Goal: Information Seeking & Learning: Learn about a topic

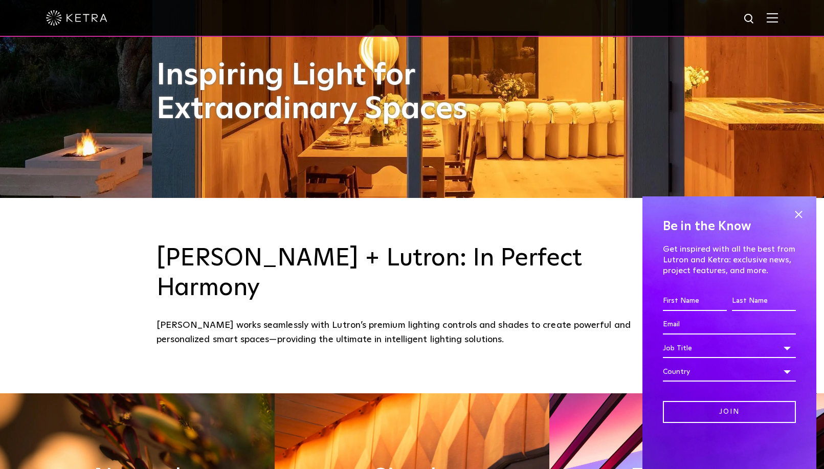
scroll to position [281, 0]
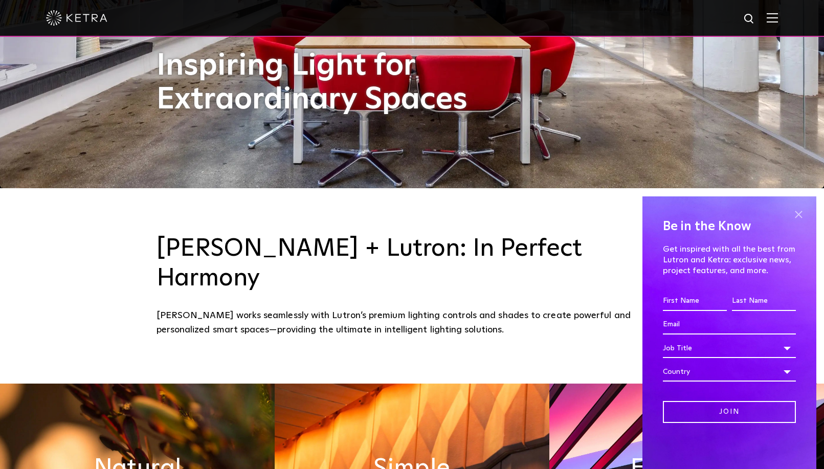
click at [796, 216] on span at bounding box center [798, 214] width 15 height 15
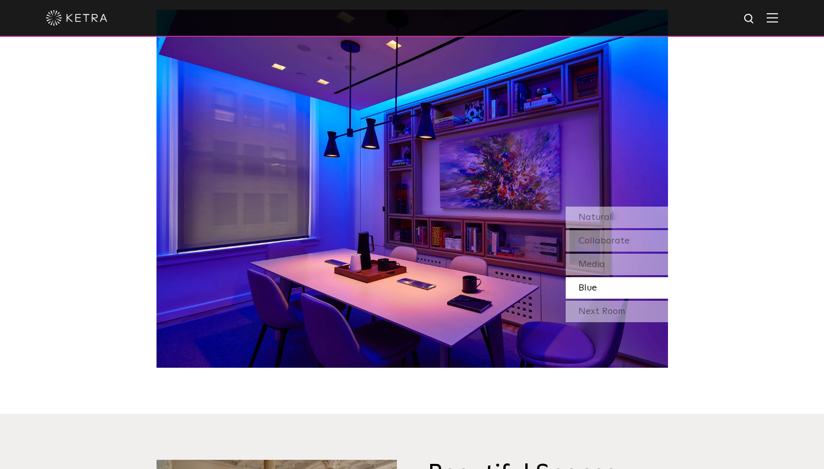
scroll to position [965, 0]
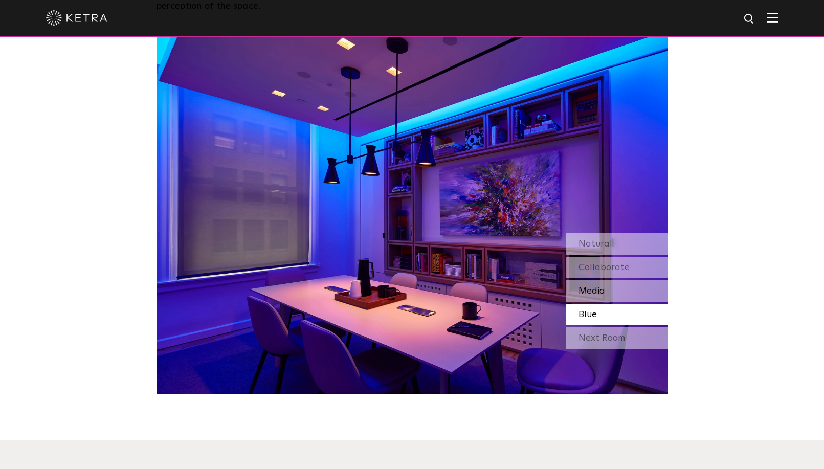
click at [620, 280] on div "Media" at bounding box center [617, 290] width 102 height 21
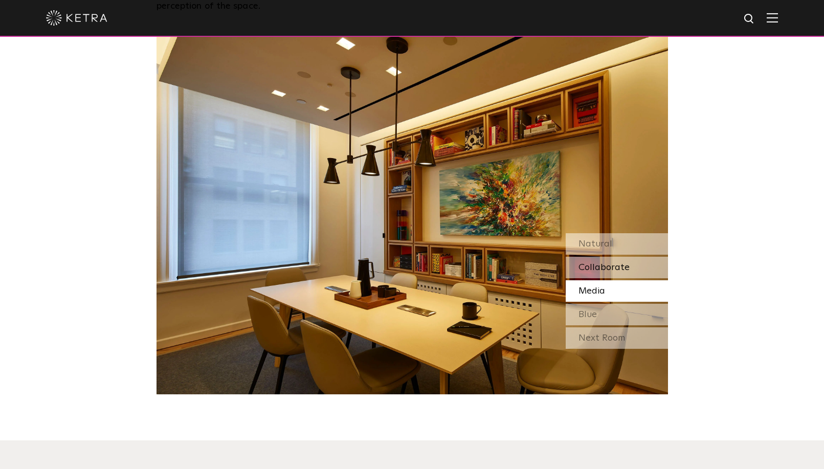
click at [610, 263] on span "Collaborate" at bounding box center [603, 267] width 51 height 9
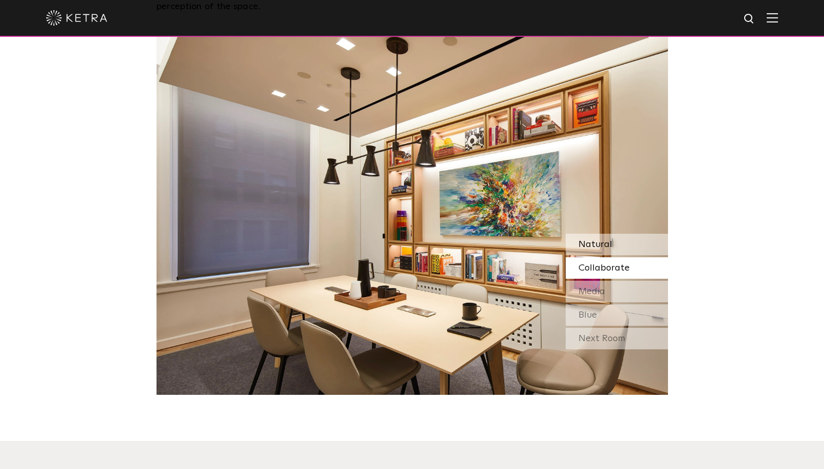
click at [613, 234] on div "Natural" at bounding box center [617, 244] width 102 height 21
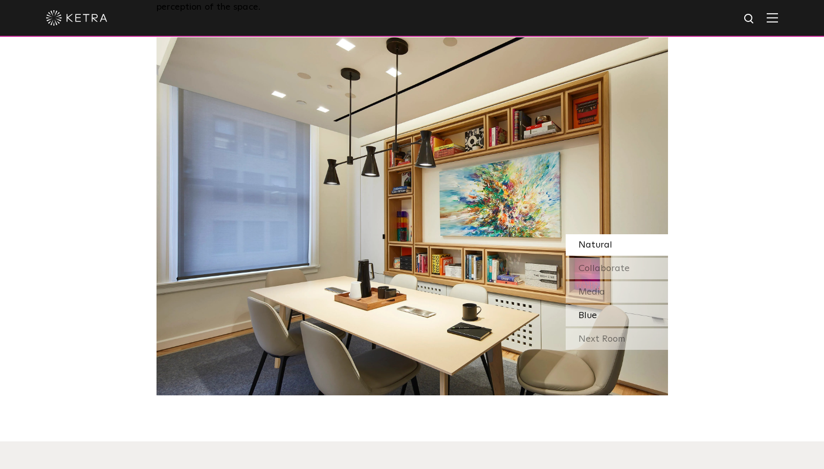
click at [610, 305] on div "Blue" at bounding box center [617, 315] width 102 height 21
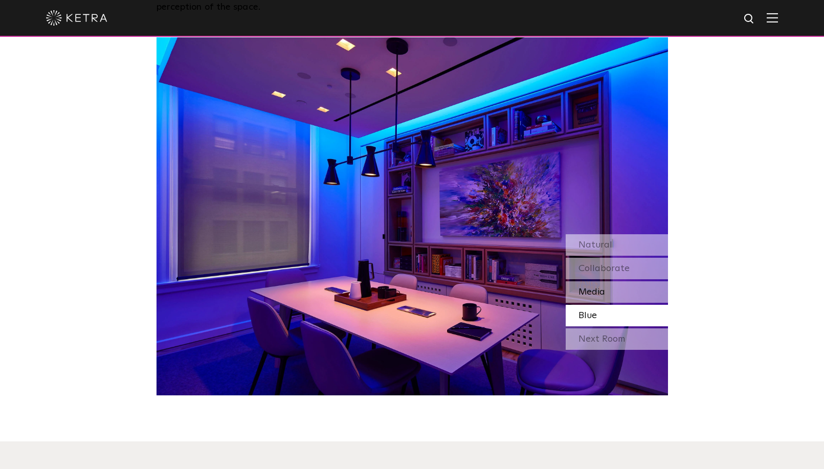
click at [609, 281] on div "Media" at bounding box center [617, 291] width 102 height 21
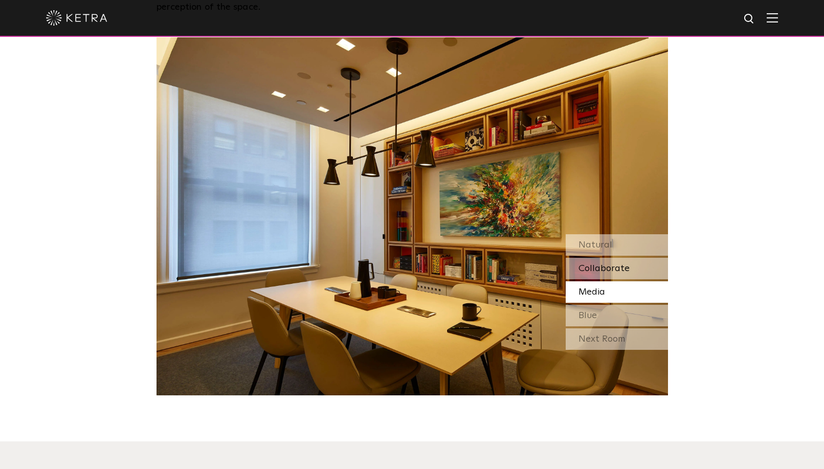
click at [613, 258] on div "Collaborate" at bounding box center [617, 268] width 102 height 21
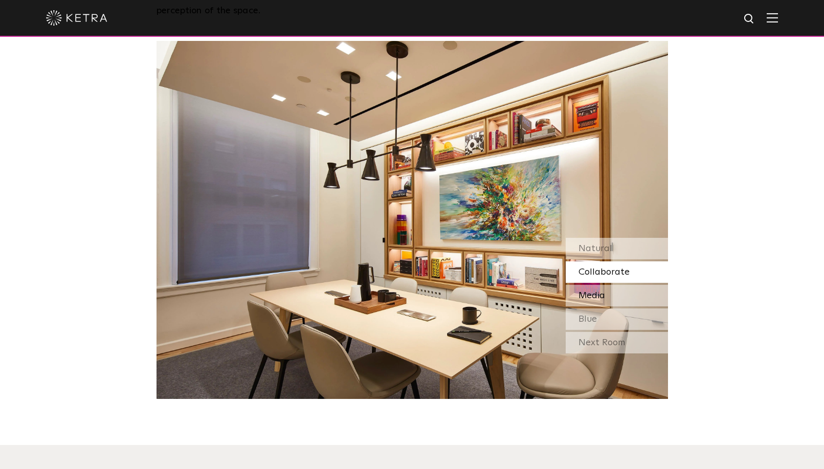
click at [621, 285] on div "Media" at bounding box center [617, 295] width 102 height 21
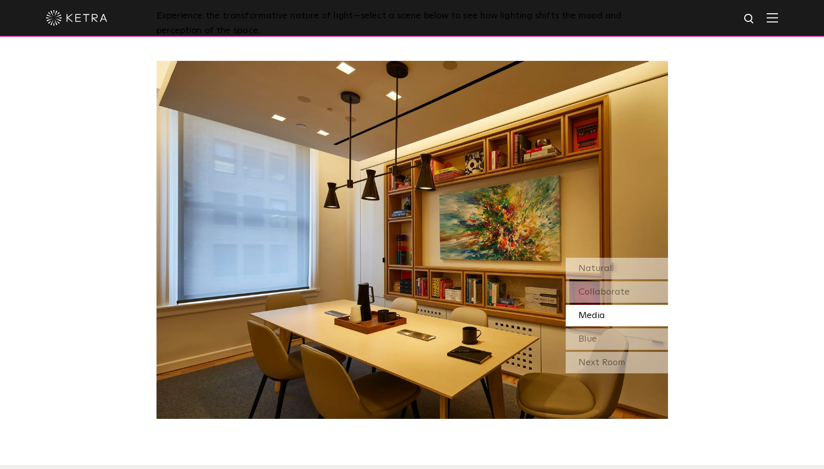
scroll to position [938, 0]
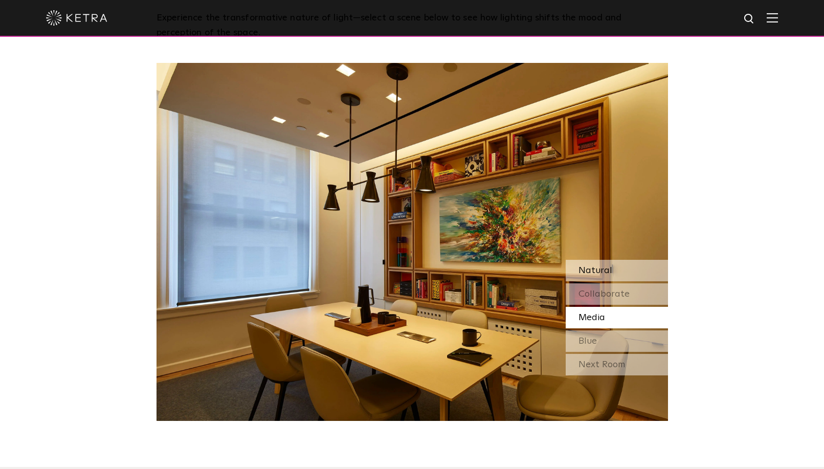
click at [614, 260] on div "Natural" at bounding box center [617, 270] width 102 height 21
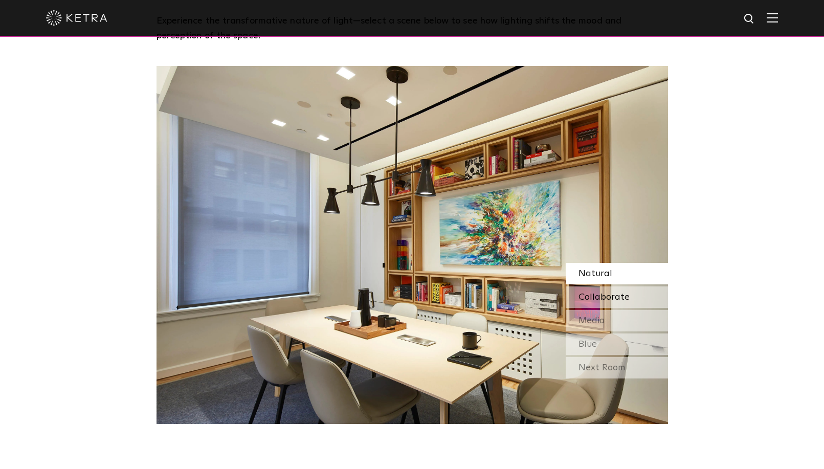
click at [614, 286] on div "Collaborate" at bounding box center [617, 296] width 102 height 21
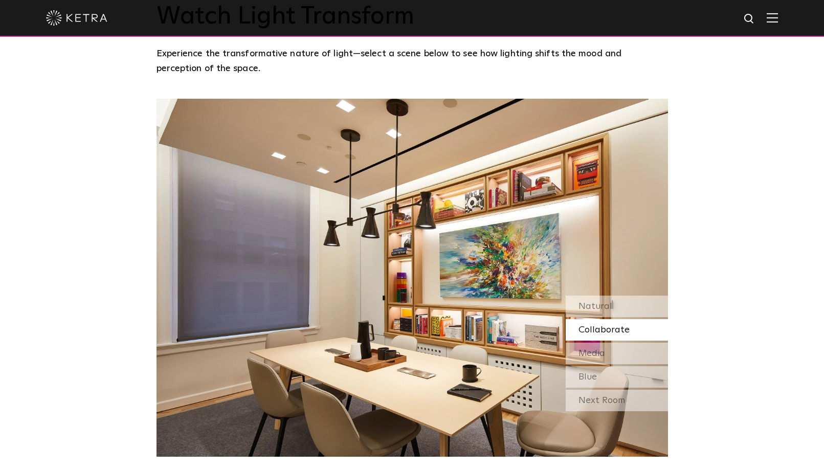
scroll to position [902, 0]
click at [597, 343] on div "Media" at bounding box center [617, 353] width 102 height 21
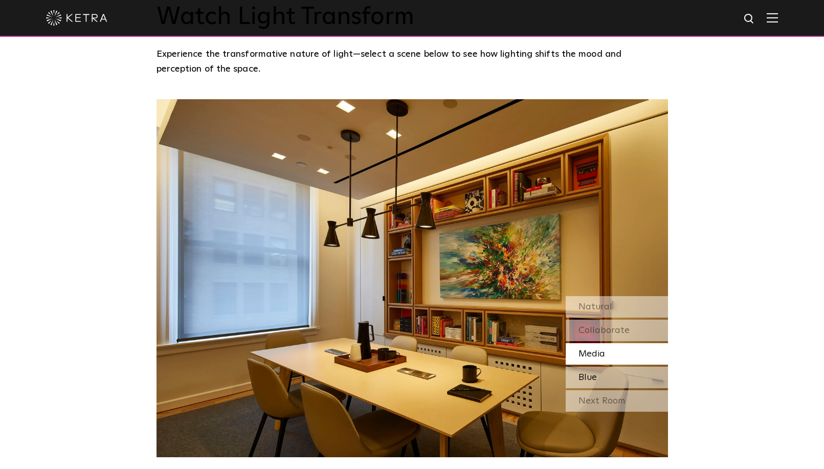
click at [602, 367] on div "Blue" at bounding box center [617, 377] width 102 height 21
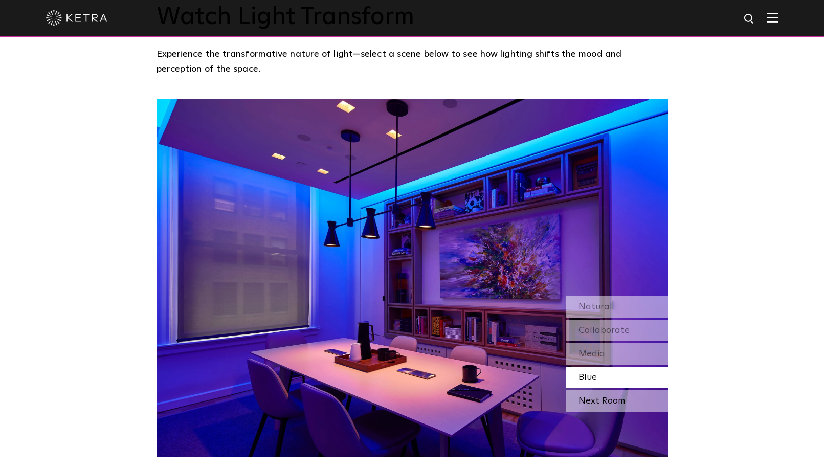
click at [611, 390] on div "Next Room" at bounding box center [617, 400] width 102 height 21
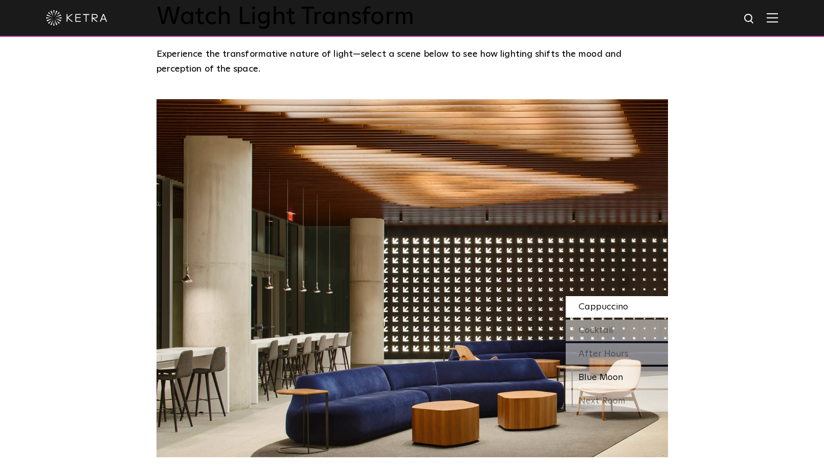
click at [610, 373] on span "Blue Moon" at bounding box center [600, 377] width 44 height 9
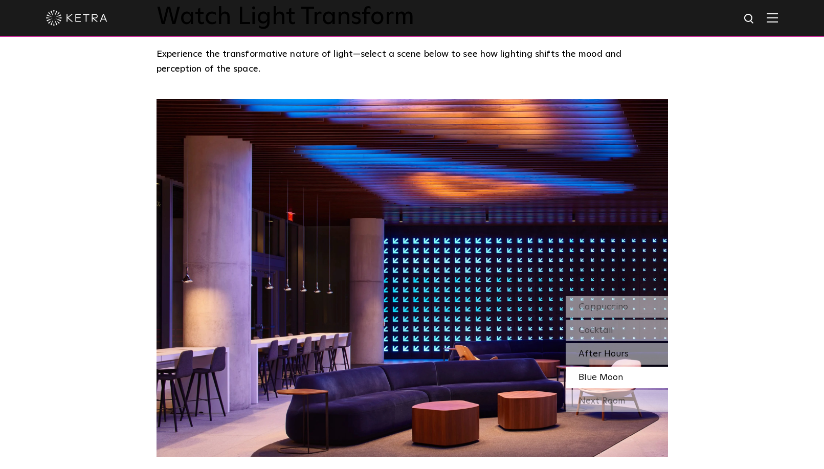
click at [616, 349] on span "After Hours" at bounding box center [603, 353] width 50 height 9
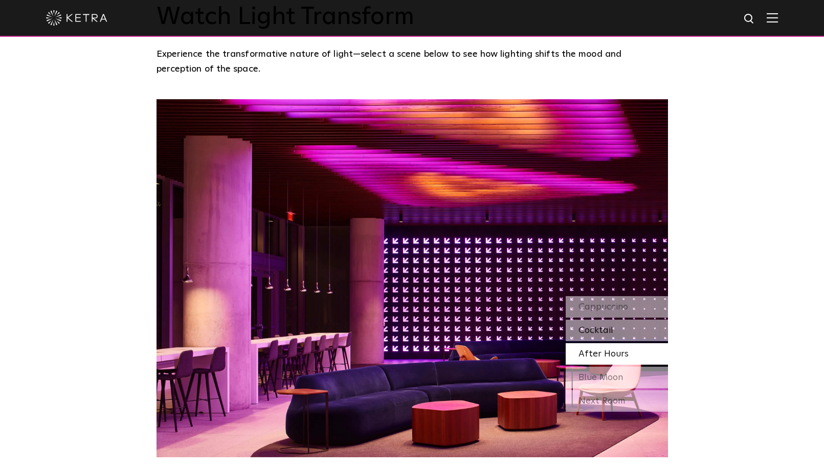
click at [622, 320] on div "Cocktail" at bounding box center [617, 330] width 102 height 21
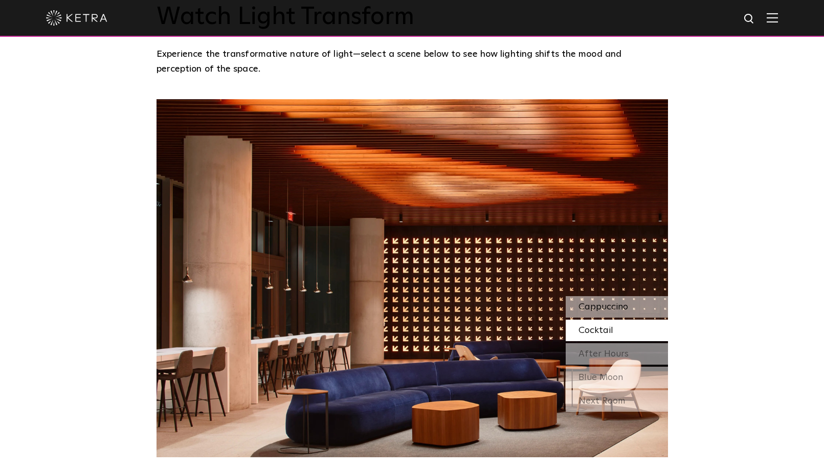
click at [621, 302] on span "Cappuccino" at bounding box center [603, 306] width 50 height 9
